Goal: Task Accomplishment & Management: Complete application form

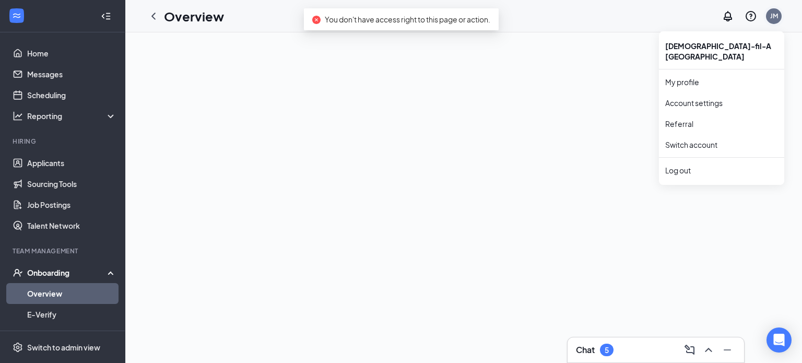
click at [772, 16] on div "JM" at bounding box center [775, 15] width 8 height 9
click at [699, 140] on link "Switch account" at bounding box center [692, 144] width 52 height 9
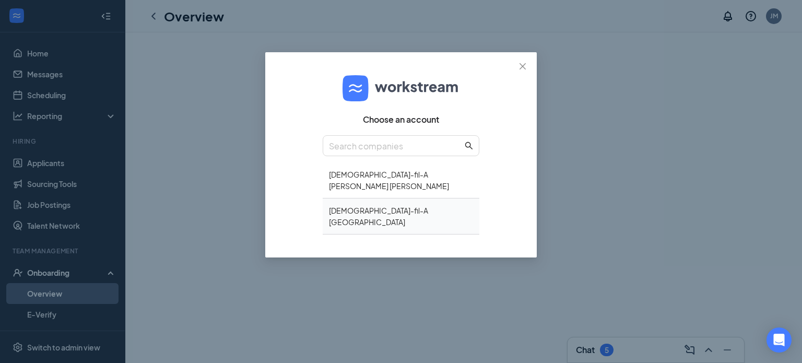
click at [369, 199] on div "Chick-fil-A Northlake" at bounding box center [401, 217] width 157 height 36
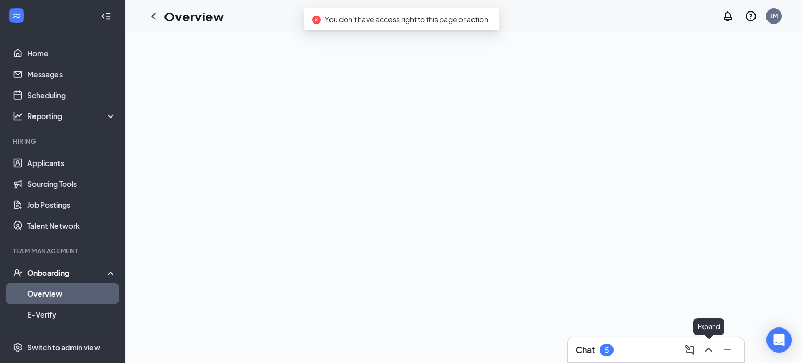
click at [712, 350] on icon "ChevronUp" at bounding box center [709, 350] width 13 height 13
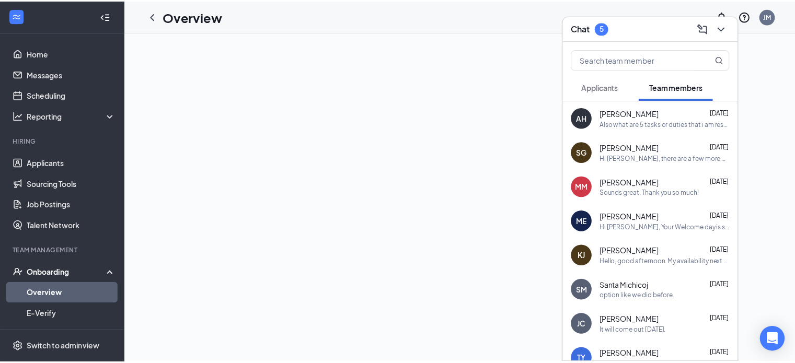
scroll to position [52, 0]
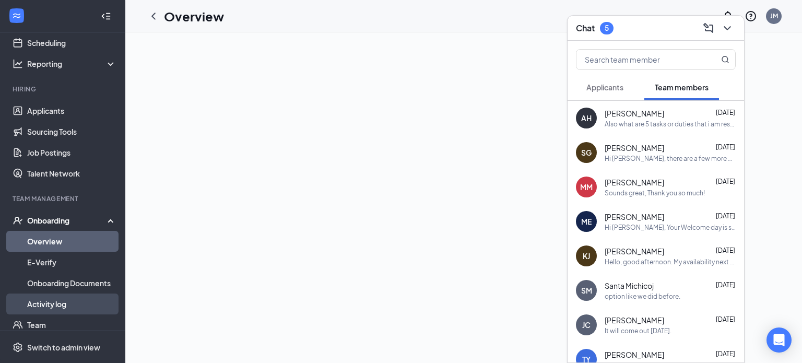
click at [59, 304] on link "Activity log" at bounding box center [71, 304] width 89 height 21
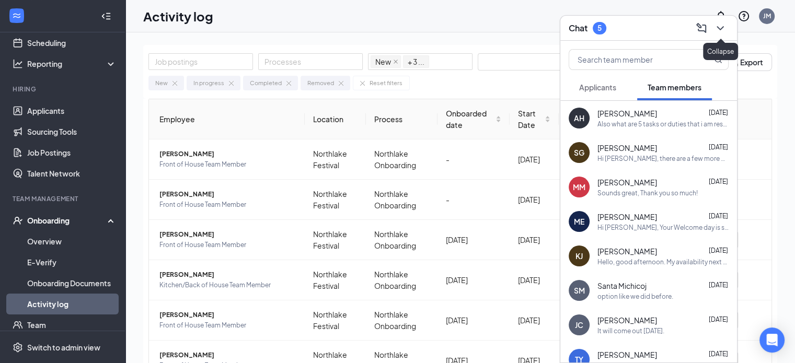
click at [721, 30] on icon "ChevronDown" at bounding box center [720, 28] width 13 height 13
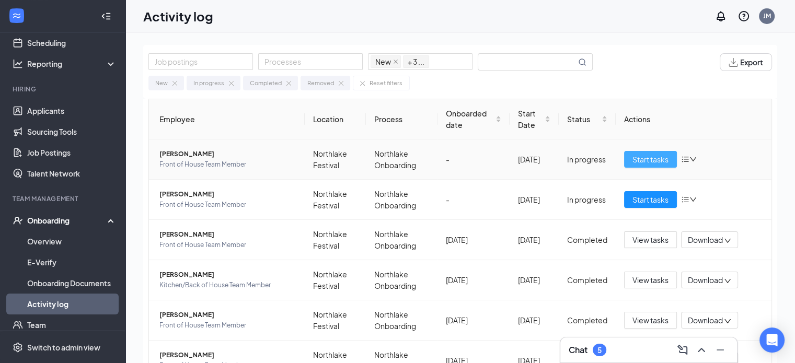
click at [654, 159] on span "Start tasks" at bounding box center [650, 159] width 36 height 11
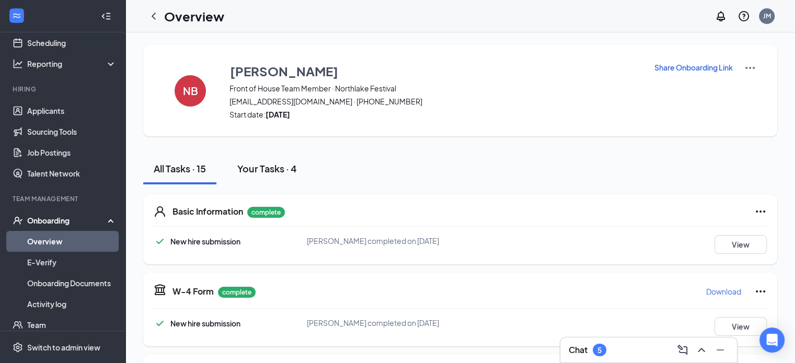
click at [263, 167] on div "Your Tasks · 4" at bounding box center [267, 168] width 60 height 13
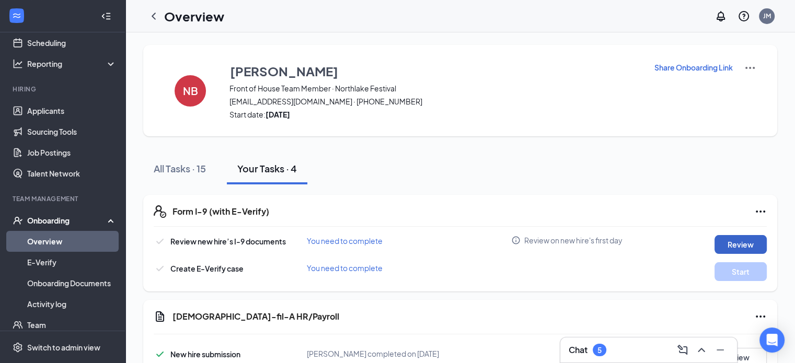
click at [739, 244] on button "Review" at bounding box center [740, 244] width 52 height 19
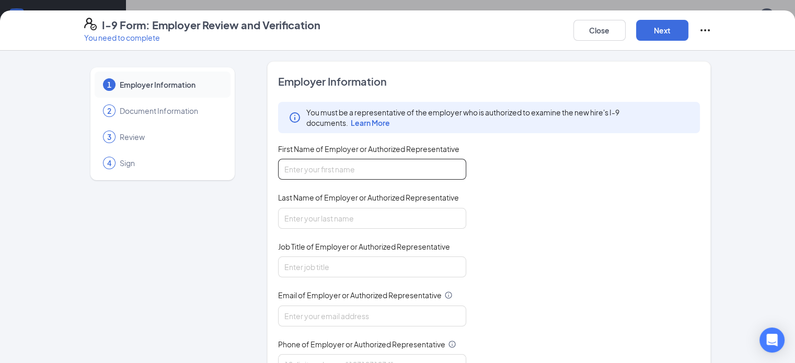
click at [373, 160] on input "First Name of Employer or Authorized Representative" at bounding box center [372, 169] width 188 height 21
type input "Jan"
type input "A [PERSON_NAME]"
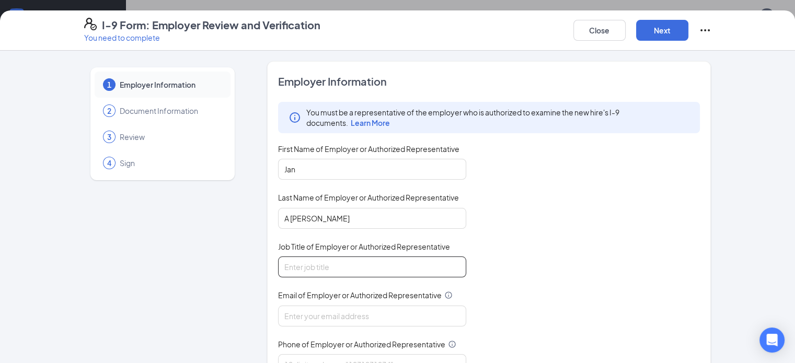
click at [313, 269] on input "Job Title of Employer or Authorized Representative" at bounding box center [372, 267] width 188 height 21
type input "HR Director"
click at [318, 315] on input "Email of Employer or Authorized Representative" at bounding box center [372, 316] width 188 height 21
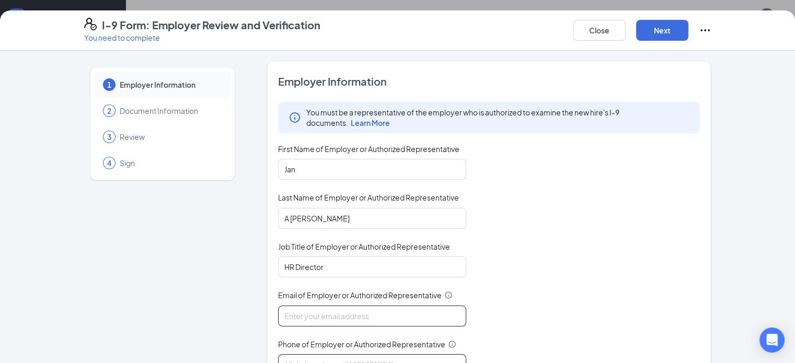
type input "[EMAIL_ADDRESS][DOMAIN_NAME]"
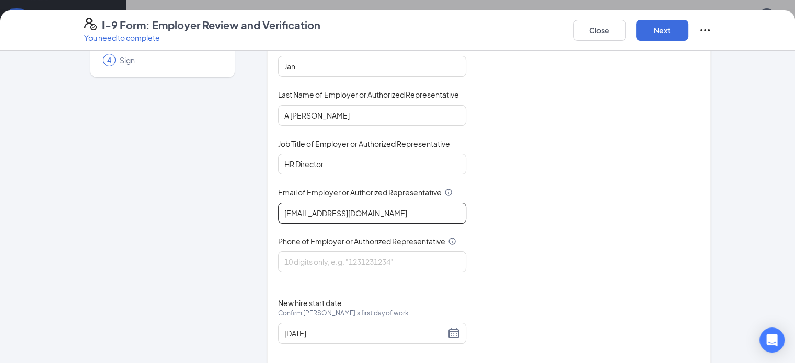
scroll to position [117, 0]
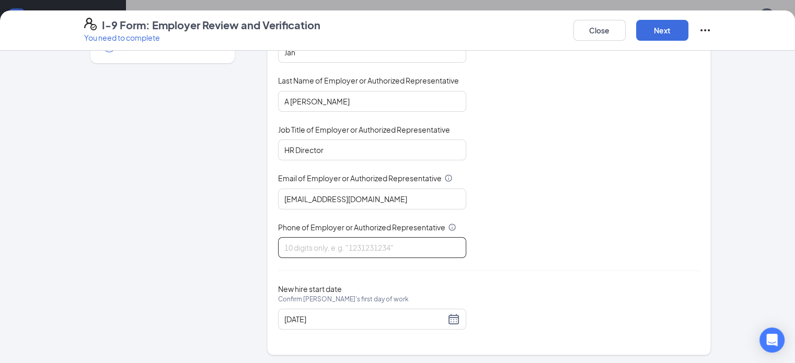
click at [339, 246] on input "Phone of Employer or Authorized Representative" at bounding box center [372, 247] width 188 height 21
type input "7709399001"
click at [688, 30] on button "Next" at bounding box center [662, 30] width 52 height 21
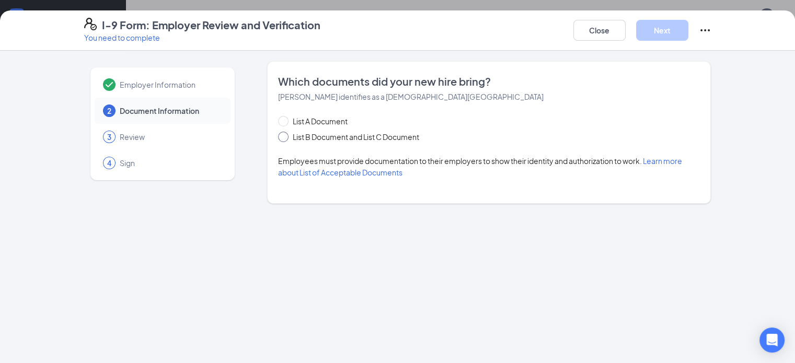
click at [288, 136] on span "List B Document and List C Document" at bounding box center [355, 136] width 135 height 11
click at [278, 136] on input "List B Document and List C Document" at bounding box center [281, 135] width 7 height 7
radio input "true"
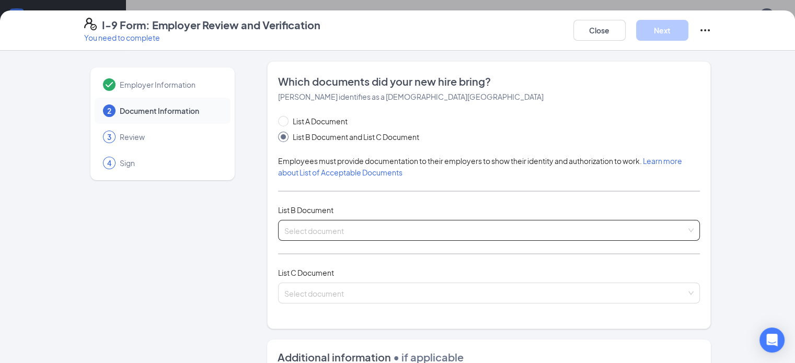
click at [295, 235] on input "search" at bounding box center [485, 228] width 402 height 16
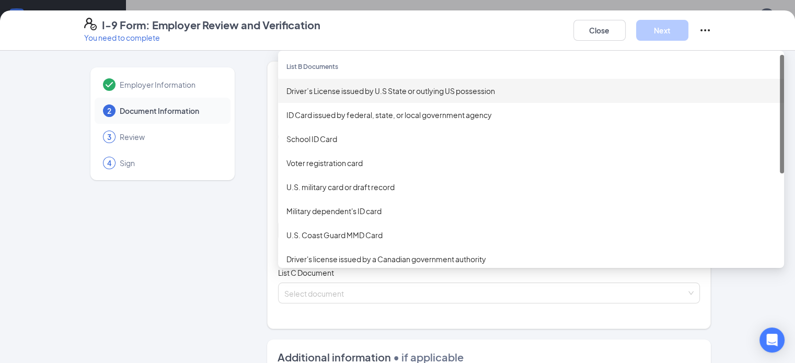
click at [327, 91] on div "Driver’s License issued by U.S State or outlying US possession" at bounding box center [530, 90] width 489 height 11
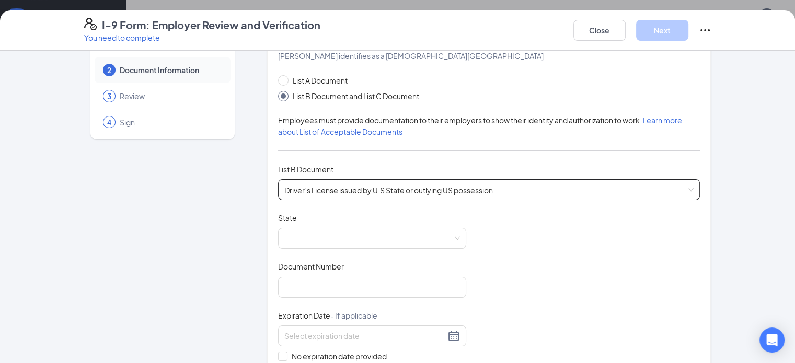
scroll to position [52, 0]
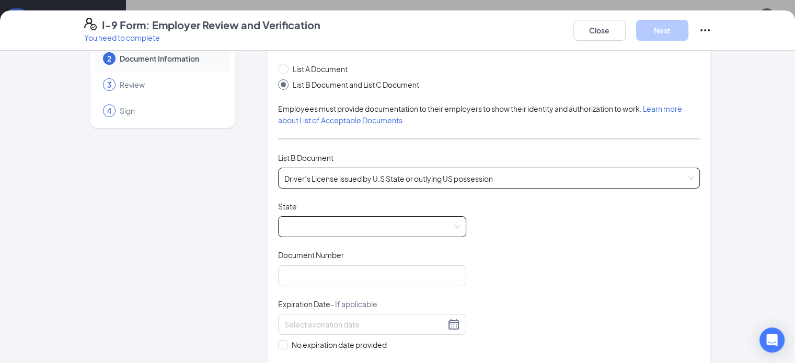
click at [305, 227] on span at bounding box center [372, 227] width 176 height 20
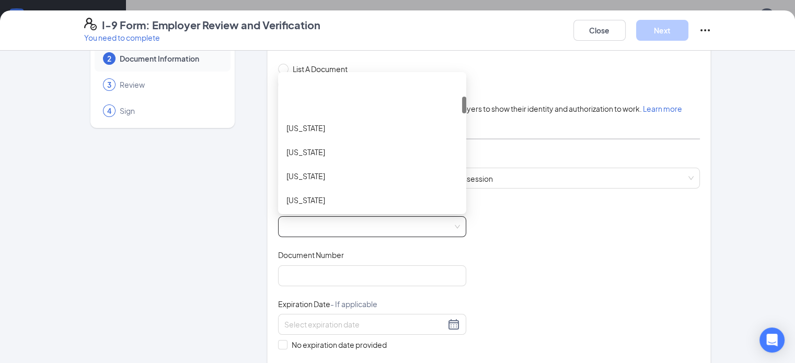
scroll to position [157, 0]
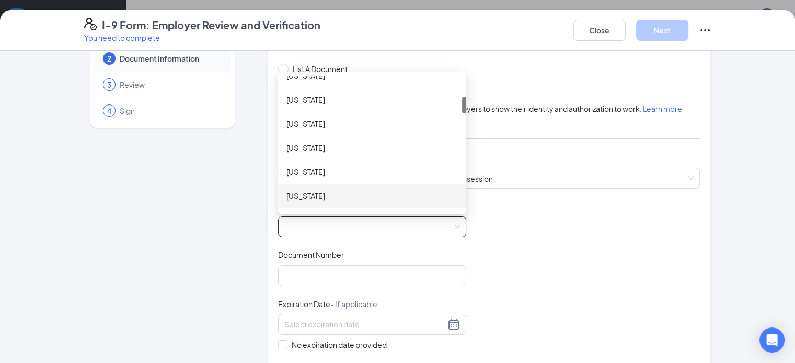
click at [286, 198] on div "[US_STATE]" at bounding box center [371, 195] width 171 height 11
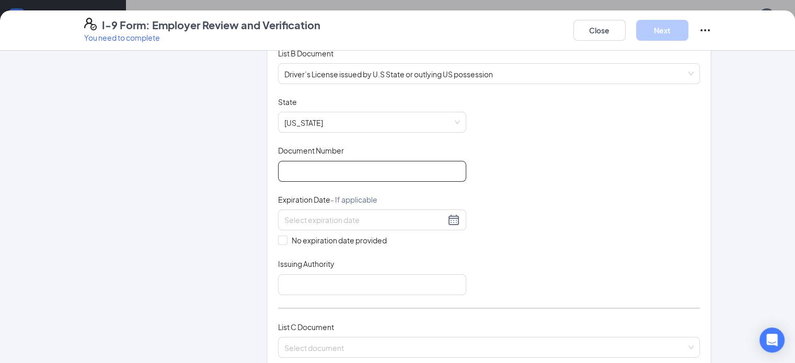
click at [319, 167] on input "Document Number" at bounding box center [372, 171] width 188 height 21
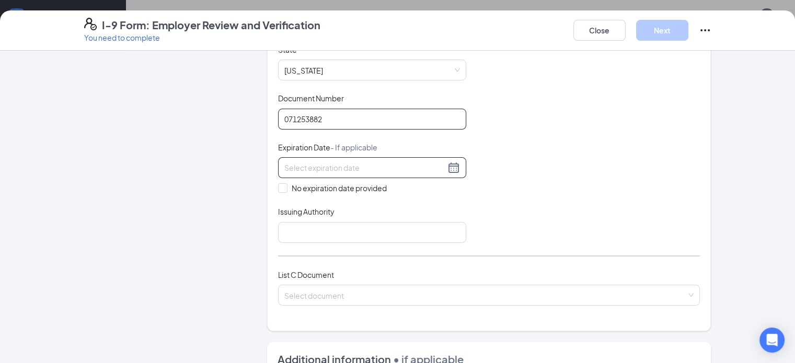
type input "071253882"
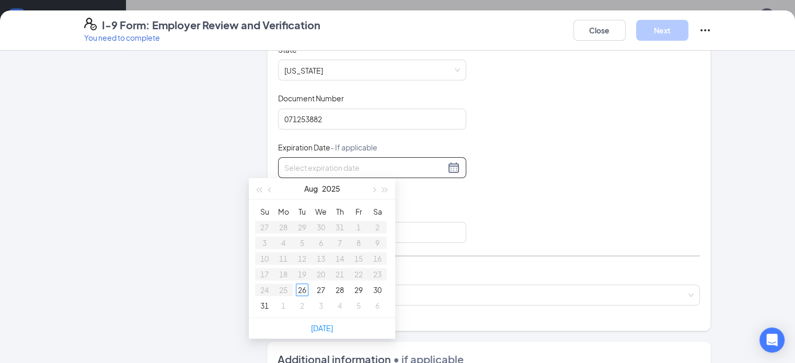
click at [284, 163] on input at bounding box center [364, 167] width 161 height 11
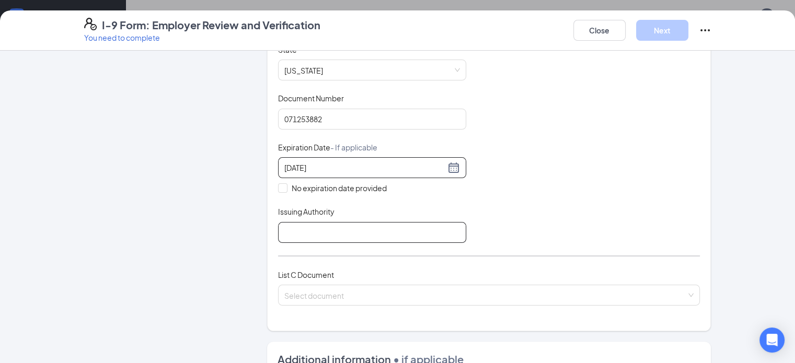
type input "[DATE]"
click at [278, 229] on input "Issuing Authority" at bounding box center [372, 232] width 188 height 21
type input "GA"
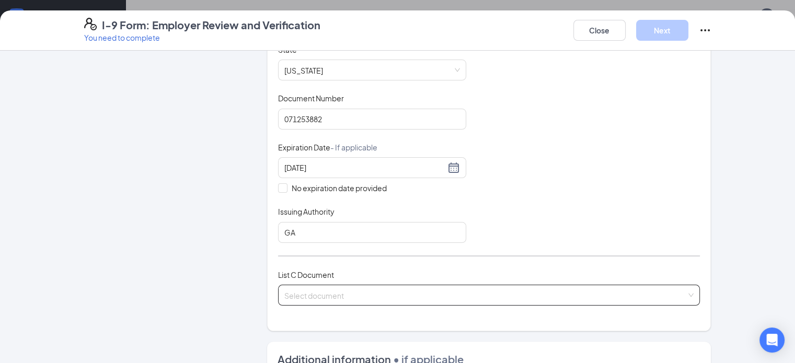
click at [303, 289] on input "search" at bounding box center [485, 293] width 402 height 16
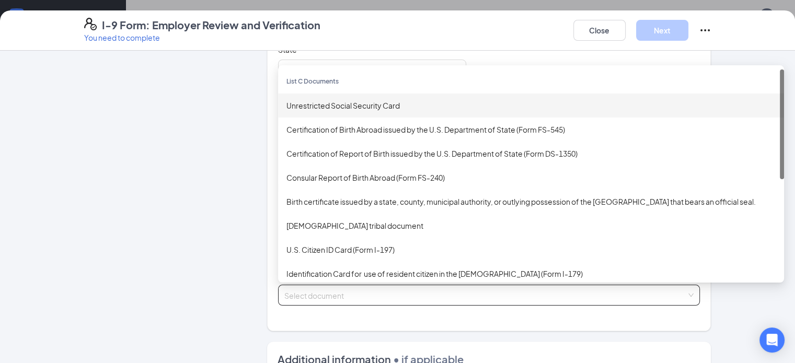
click at [310, 103] on div "Unrestricted Social Security Card" at bounding box center [530, 105] width 489 height 11
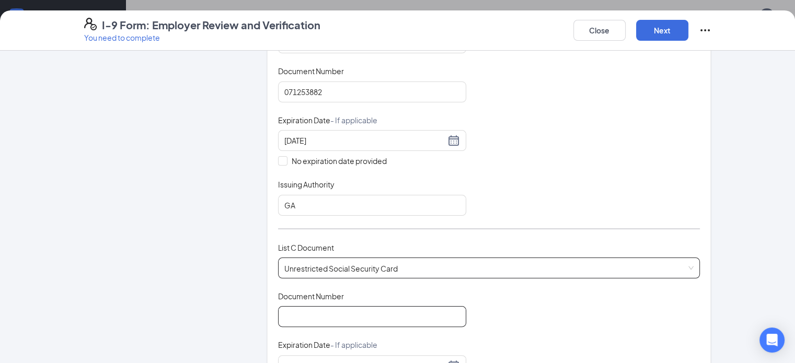
scroll to position [261, 0]
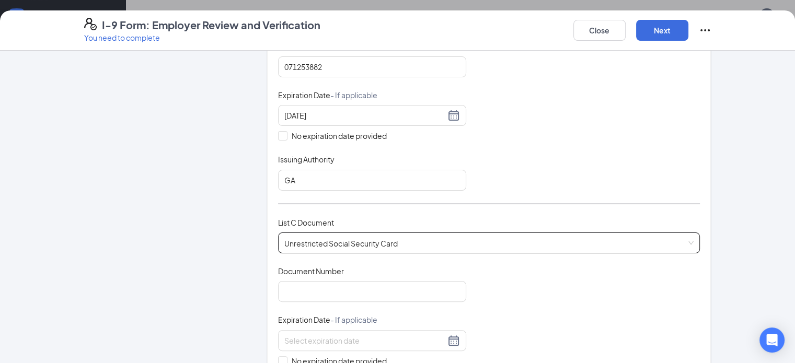
click at [311, 300] on div "Document Title Unrestricted Social Security Card Document Number Expiration Dat…" at bounding box center [489, 340] width 422 height 149
click at [316, 292] on input "Document Number" at bounding box center [372, 291] width 188 height 21
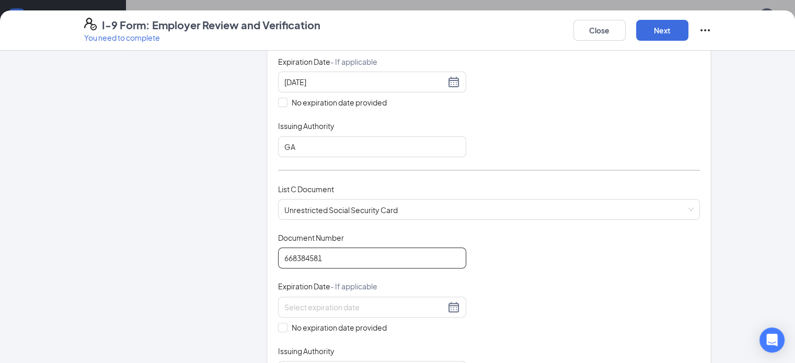
scroll to position [313, 0]
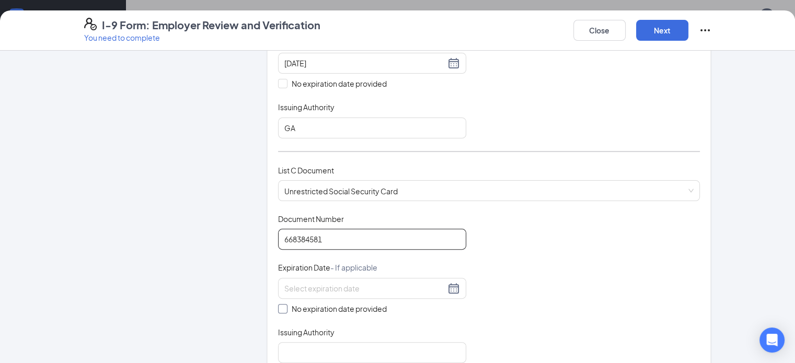
type input "668384581"
click at [278, 305] on input "No expiration date provided" at bounding box center [281, 307] width 7 height 7
checkbox input "true"
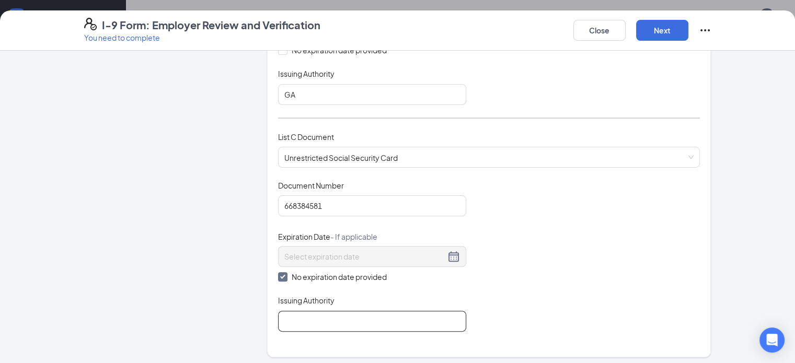
scroll to position [366, 0]
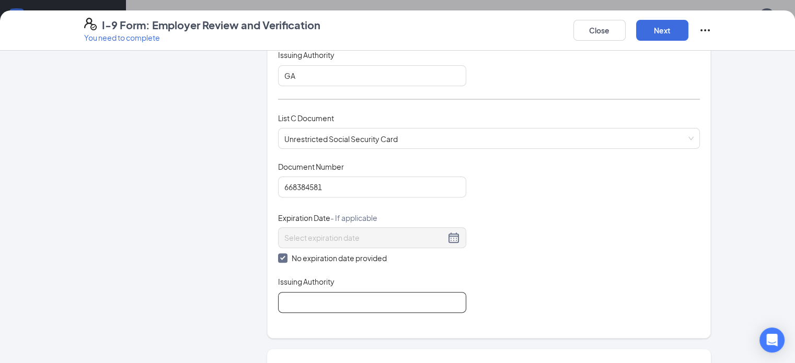
click at [289, 301] on input "Issuing Authority" at bounding box center [372, 302] width 188 height 21
type input "Social Security Administration"
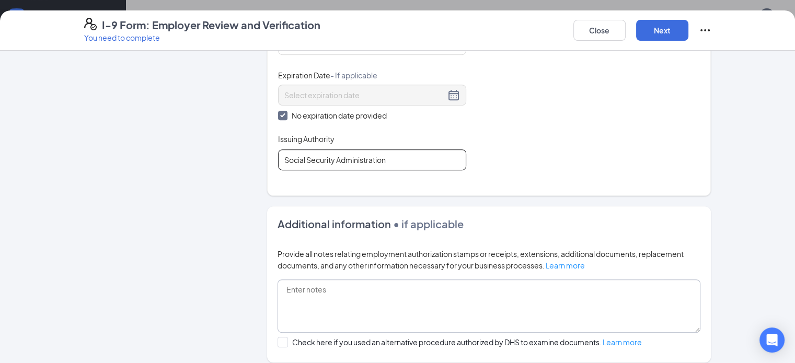
scroll to position [575, 0]
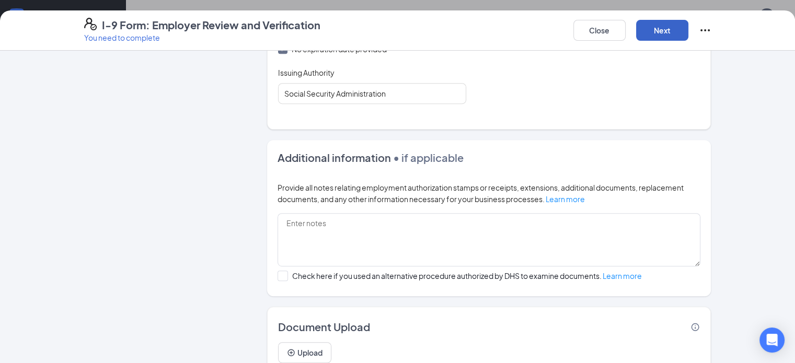
click at [688, 33] on button "Next" at bounding box center [662, 30] width 52 height 21
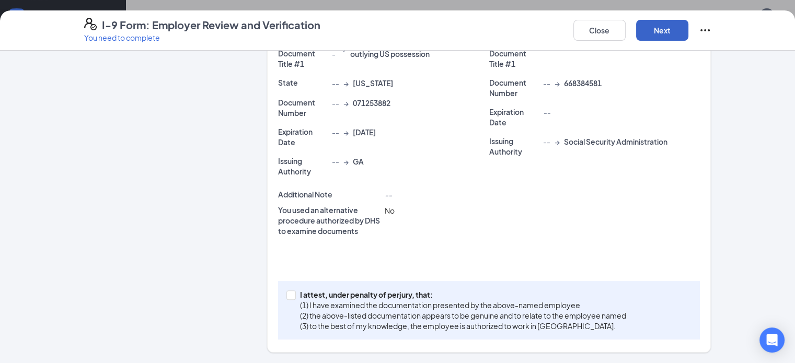
scroll to position [249, 0]
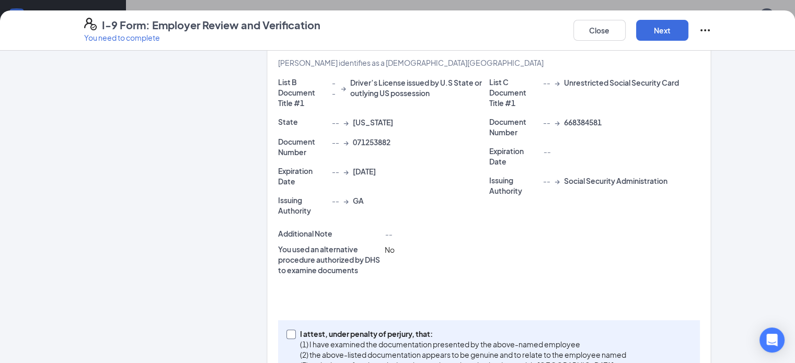
click at [286, 330] on input "I attest, under penalty of [PERSON_NAME], that: (1) I have examined the documen…" at bounding box center [289, 333] width 7 height 7
checkbox input "true"
click at [688, 29] on button "Next" at bounding box center [662, 30] width 52 height 21
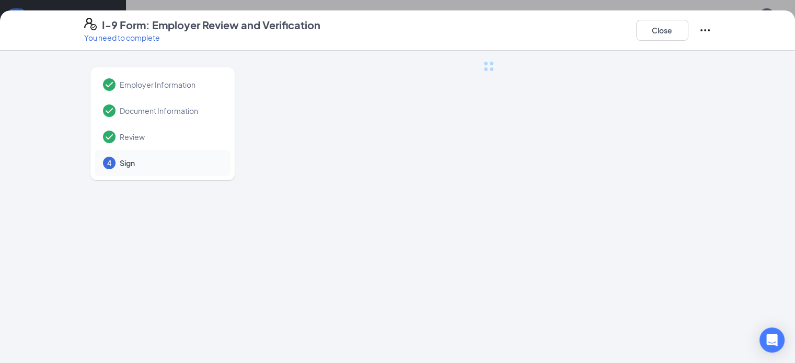
scroll to position [0, 0]
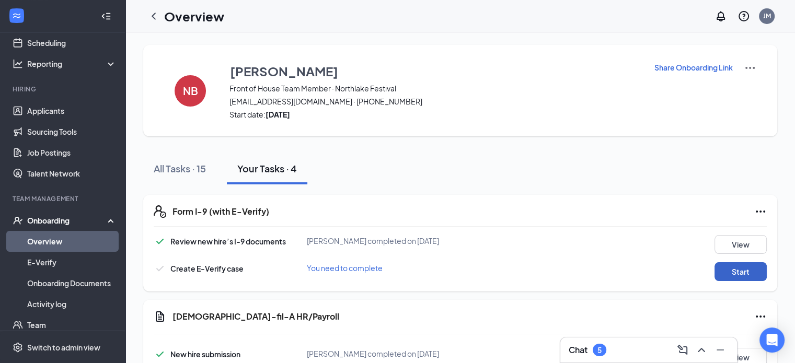
click at [737, 271] on button "Start" at bounding box center [740, 271] width 52 height 19
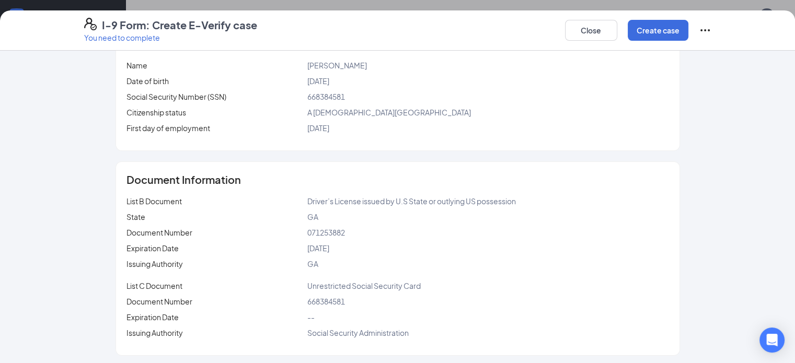
scroll to position [153, 0]
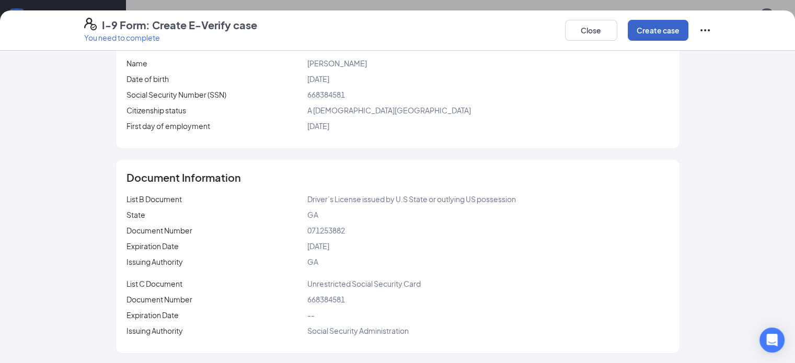
click at [688, 33] on button "Create case" at bounding box center [657, 30] width 61 height 21
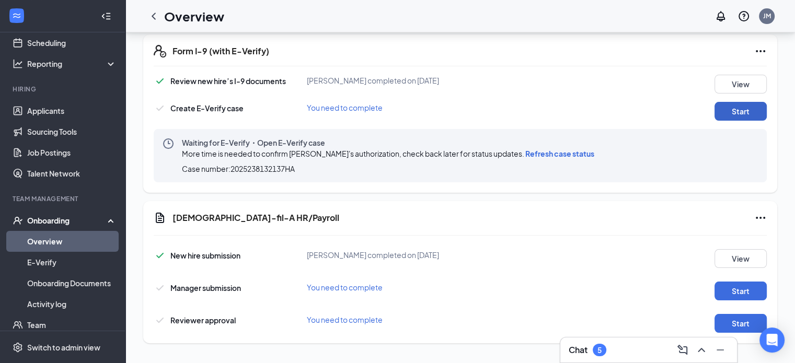
scroll to position [161, 0]
click at [736, 289] on button "Start" at bounding box center [740, 290] width 52 height 19
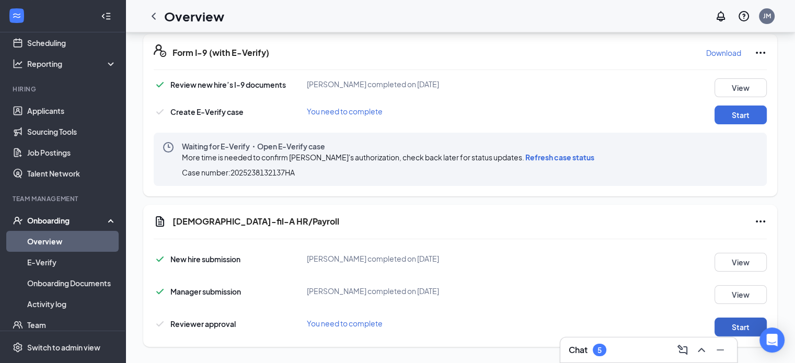
click at [732, 327] on button "Start" at bounding box center [740, 327] width 52 height 19
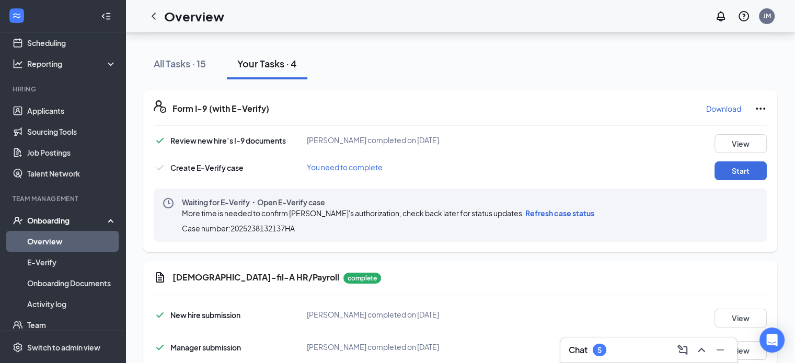
scroll to position [0, 0]
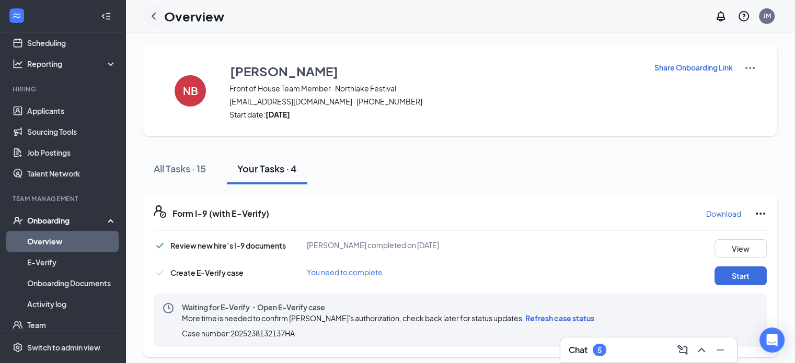
click at [154, 15] on icon "ChevronLeft" at bounding box center [153, 16] width 13 height 13
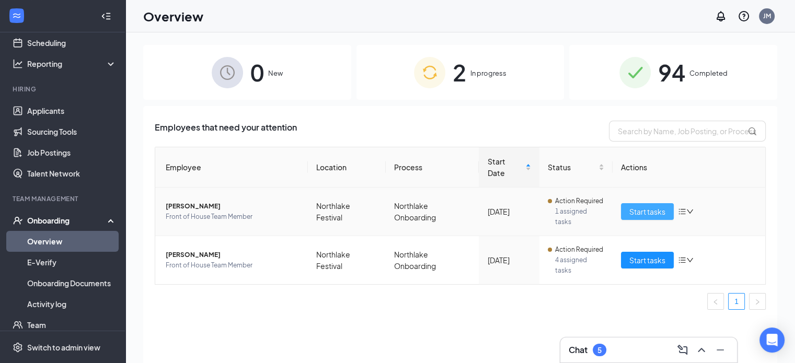
click at [636, 211] on span "Start tasks" at bounding box center [647, 211] width 36 height 11
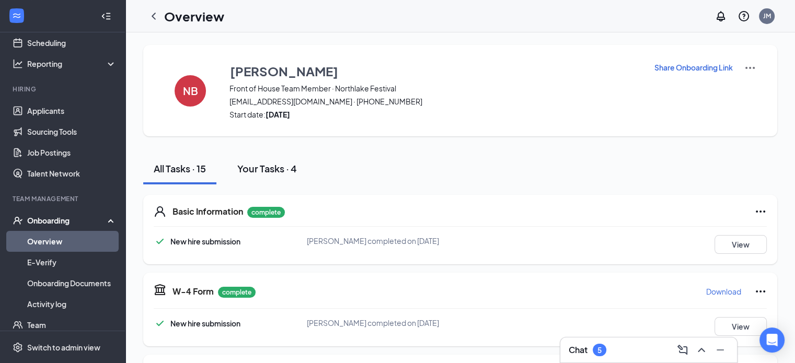
click at [259, 168] on div "Your Tasks · 4" at bounding box center [267, 168] width 60 height 13
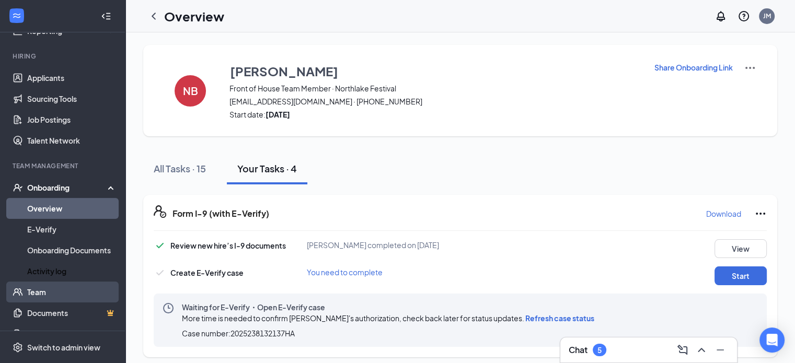
scroll to position [102, 0]
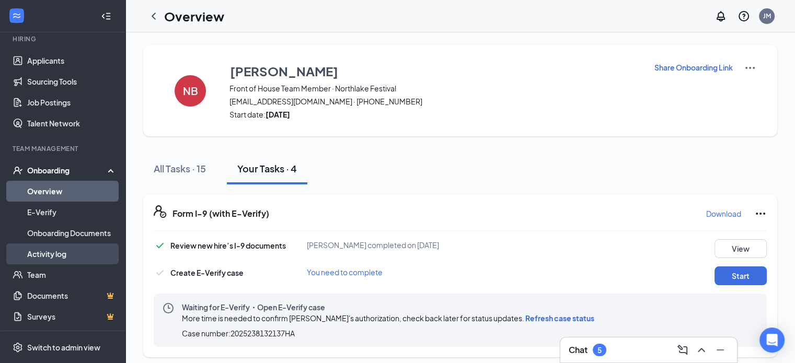
click at [67, 257] on link "Activity log" at bounding box center [71, 253] width 89 height 21
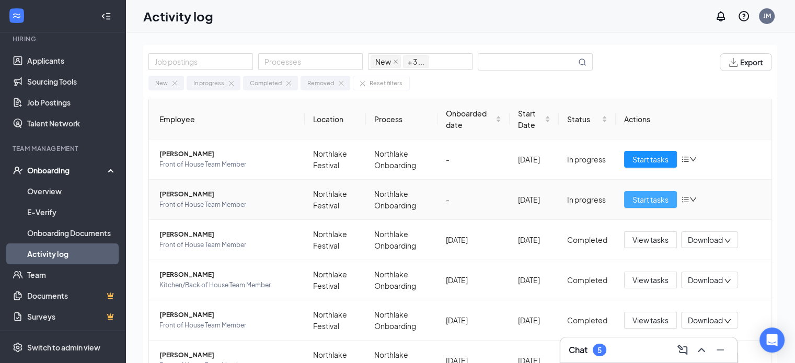
click at [643, 199] on span "Start tasks" at bounding box center [650, 199] width 36 height 11
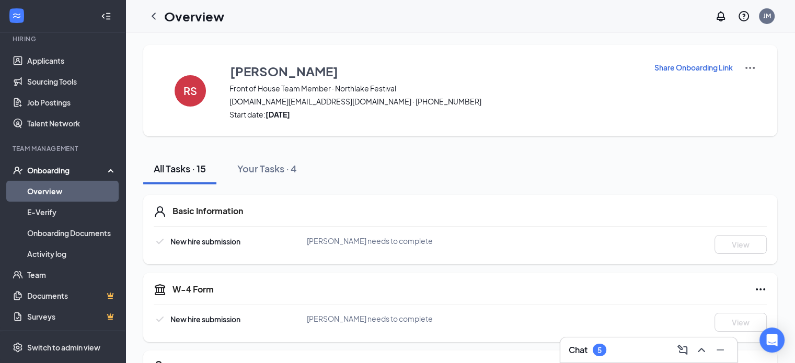
click at [694, 66] on p "Share Onboarding Link" at bounding box center [693, 67] width 78 height 10
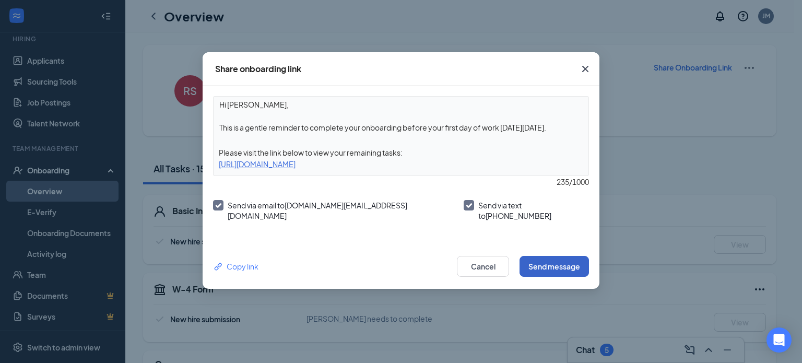
click at [540, 264] on button "Send message" at bounding box center [554, 266] width 69 height 21
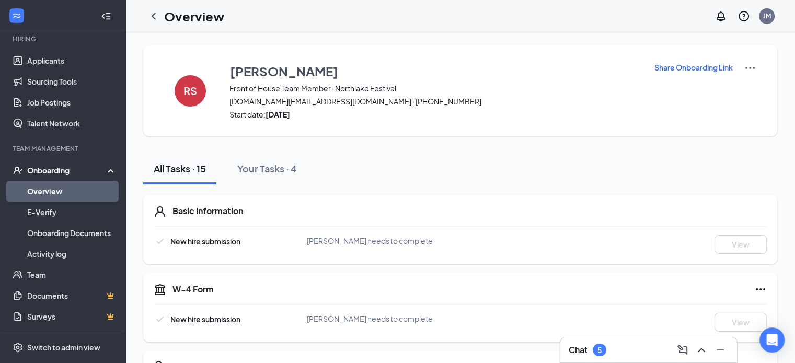
scroll to position [50, 0]
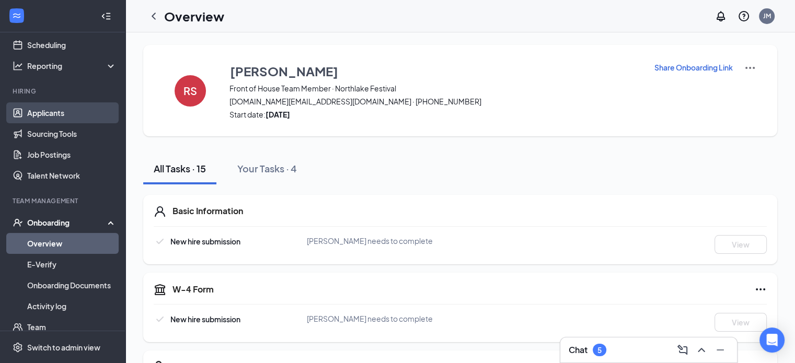
click at [62, 112] on link "Applicants" at bounding box center [71, 112] width 89 height 21
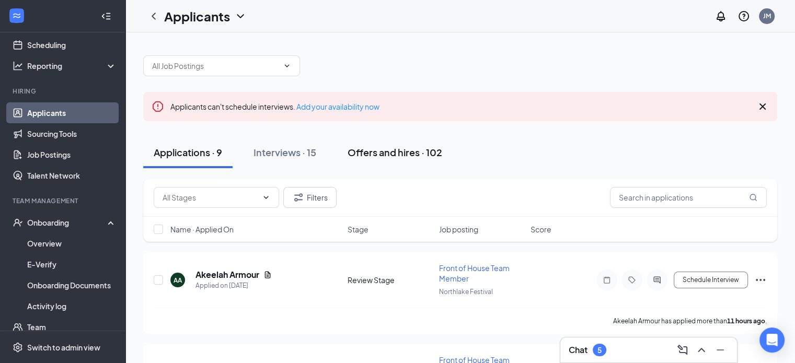
click at [384, 147] on div "Offers and hires · 102" at bounding box center [394, 152] width 95 height 13
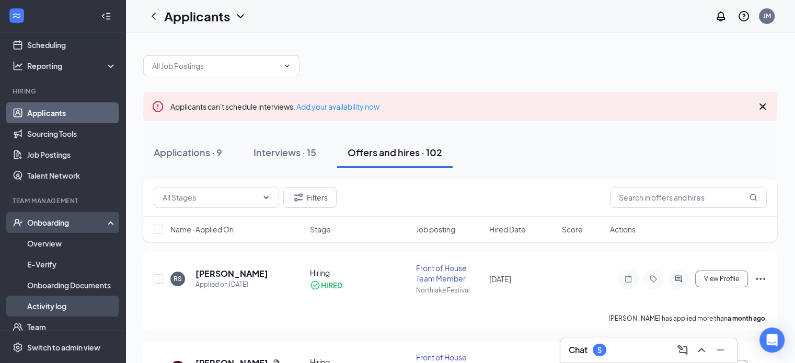
click at [57, 305] on link "Activity log" at bounding box center [71, 306] width 89 height 21
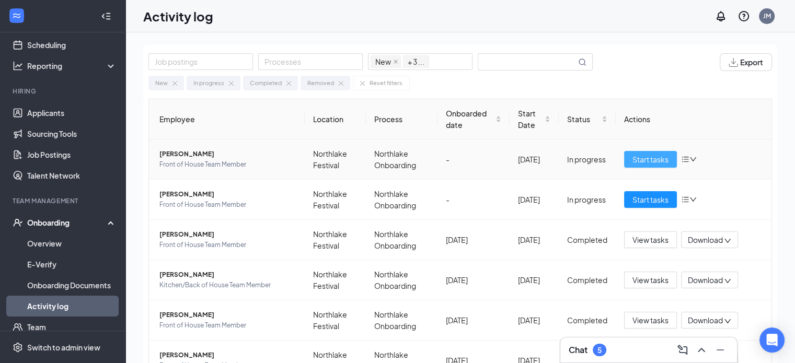
click at [643, 156] on span "Start tasks" at bounding box center [650, 159] width 36 height 11
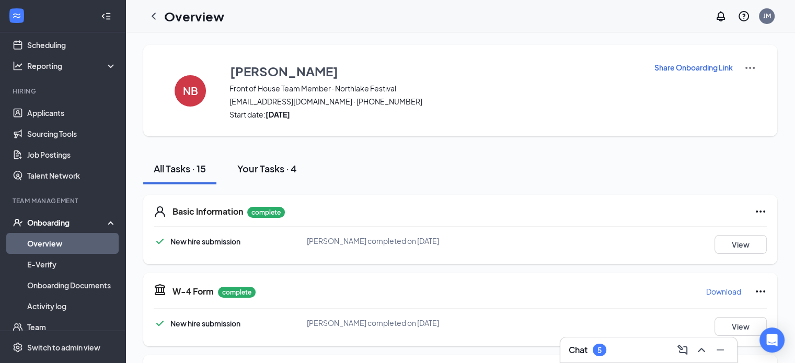
drag, startPoint x: 258, startPoint y: 167, endPoint x: 263, endPoint y: 168, distance: 5.3
click at [258, 168] on div "Your Tasks · 4" at bounding box center [267, 168] width 60 height 13
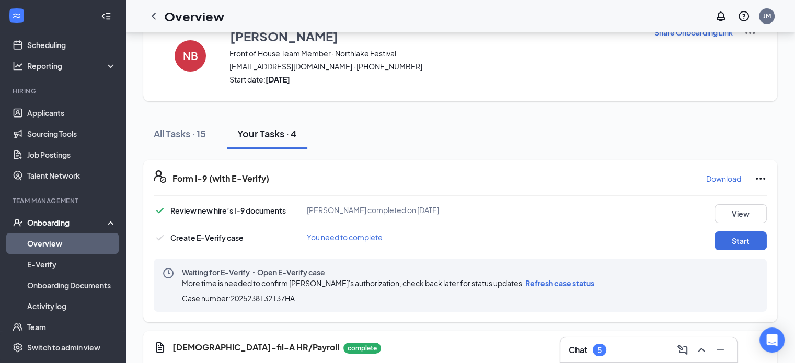
scroll to position [104, 0]
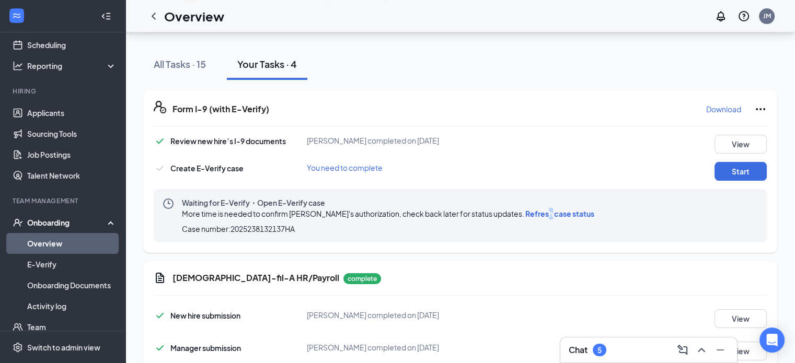
click at [549, 212] on span "Refresh case status" at bounding box center [559, 213] width 69 height 9
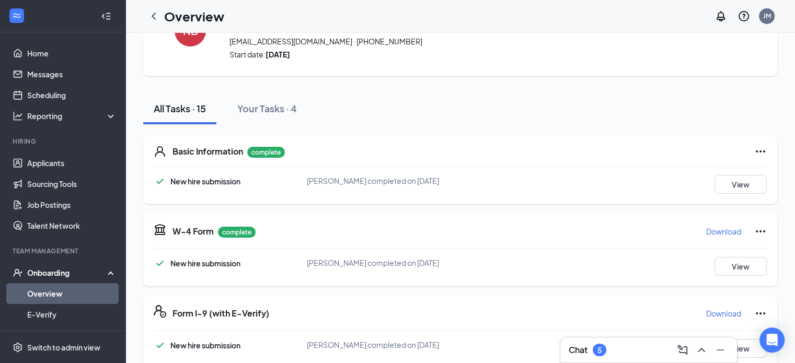
scroll to position [67, 0]
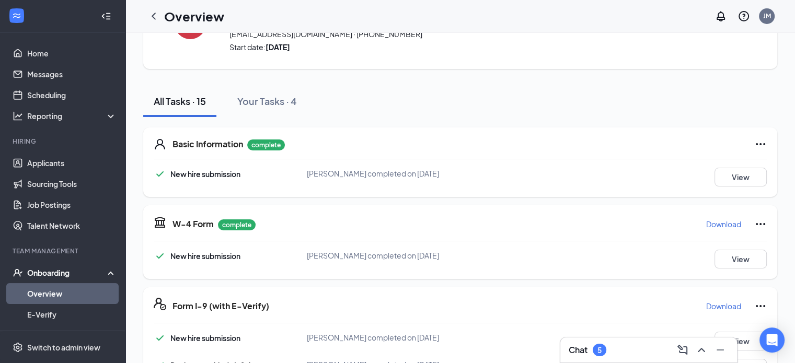
click at [276, 103] on div "Your Tasks · 4" at bounding box center [267, 101] width 60 height 13
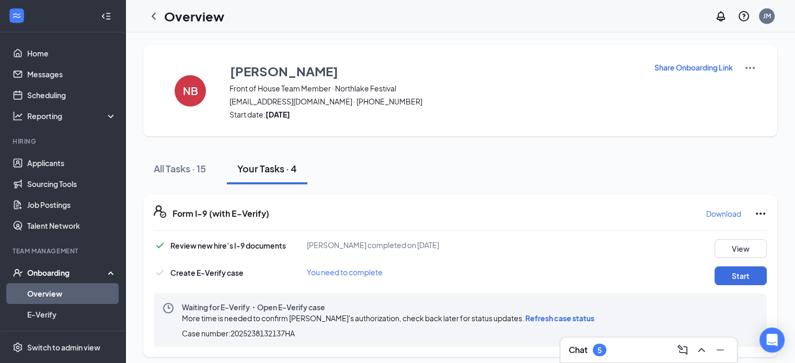
scroll to position [52, 0]
